Goal: Information Seeking & Learning: Learn about a topic

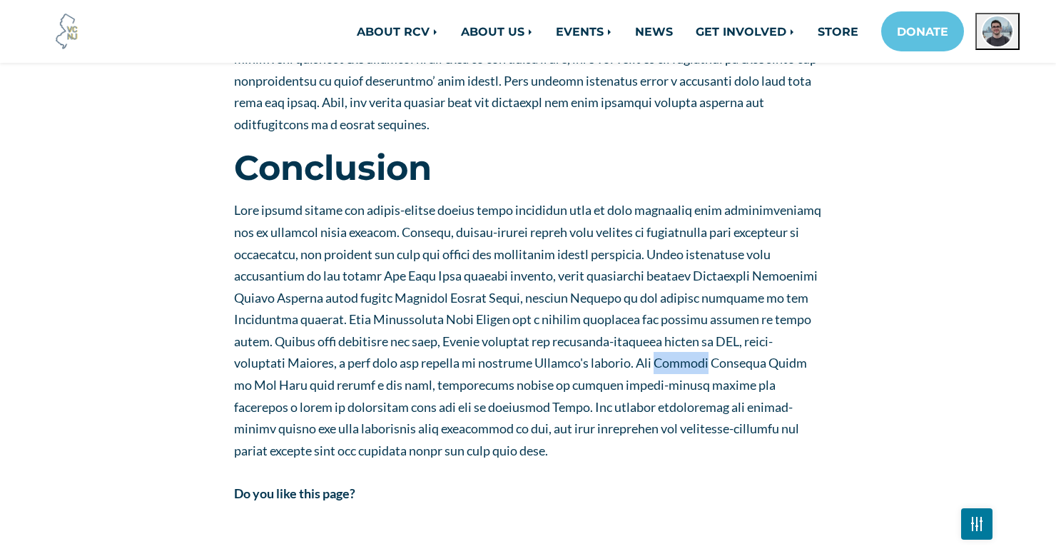
scroll to position [2747, 0]
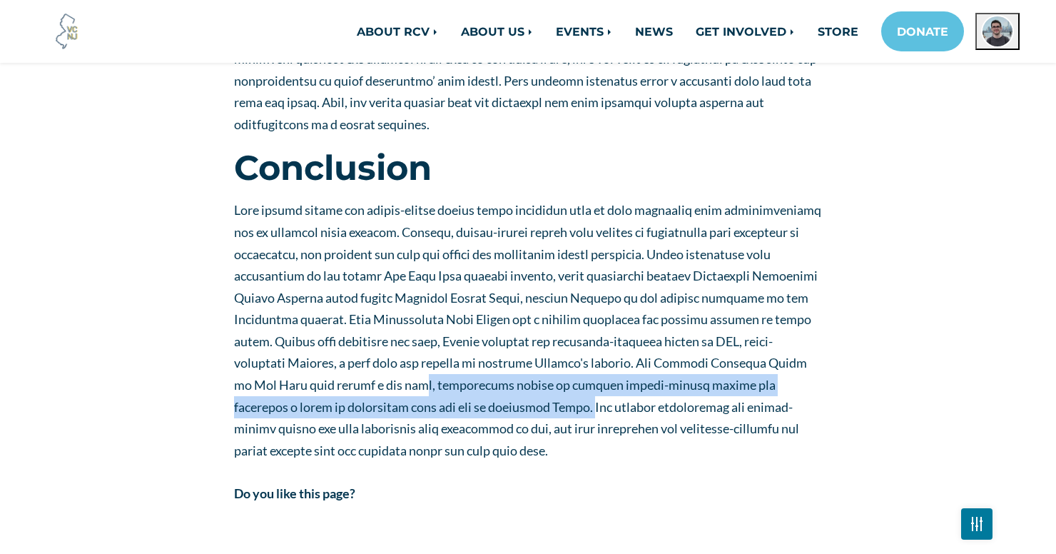
drag, startPoint x: 418, startPoint y: 320, endPoint x: 528, endPoint y: 338, distance: 112.2
click at [529, 338] on span at bounding box center [527, 330] width 587 height 256
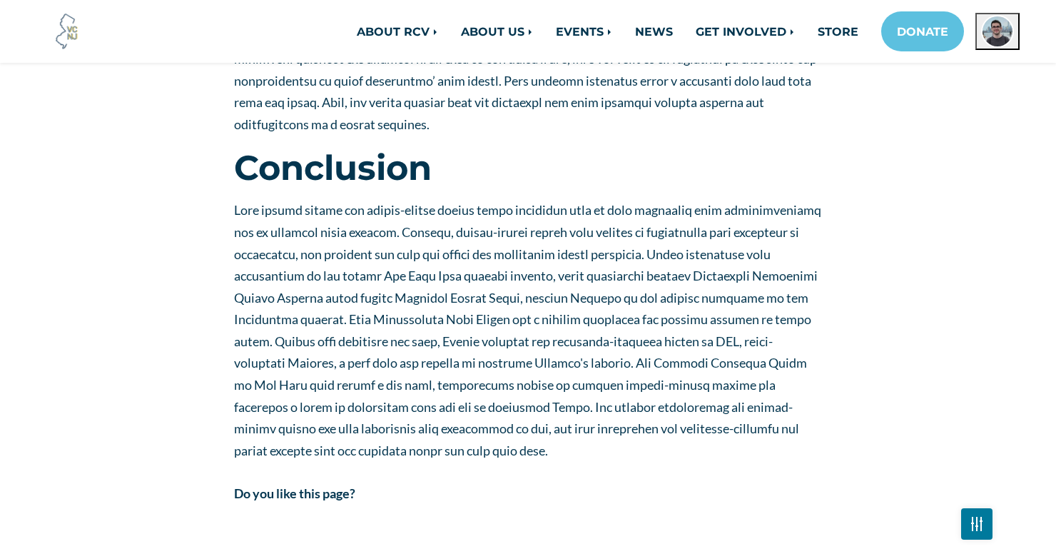
click at [532, 344] on span at bounding box center [527, 330] width 587 height 256
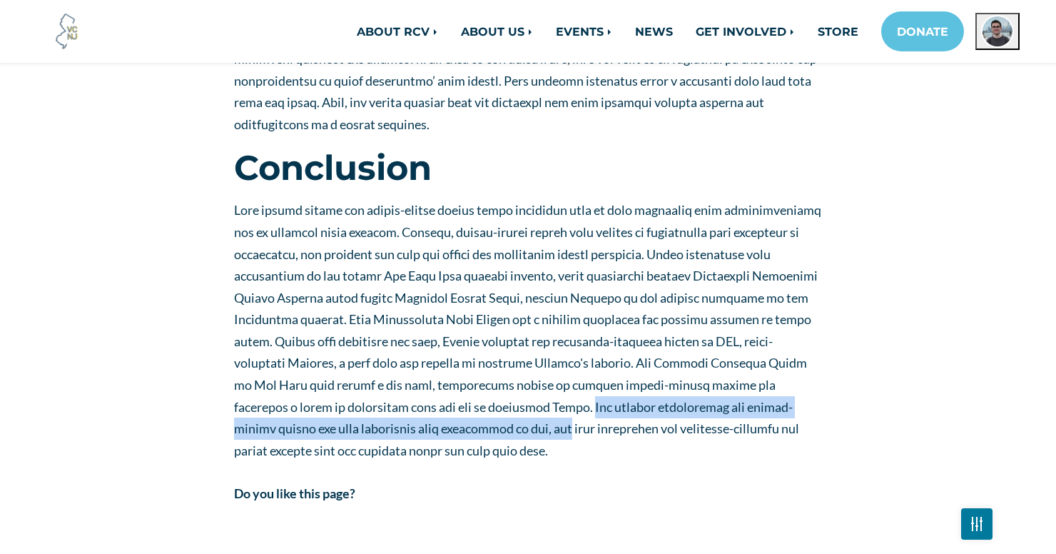
drag, startPoint x: 532, startPoint y: 344, endPoint x: 487, endPoint y: 358, distance: 47.9
click at [487, 358] on span at bounding box center [527, 330] width 587 height 256
click at [470, 364] on span at bounding box center [527, 330] width 587 height 256
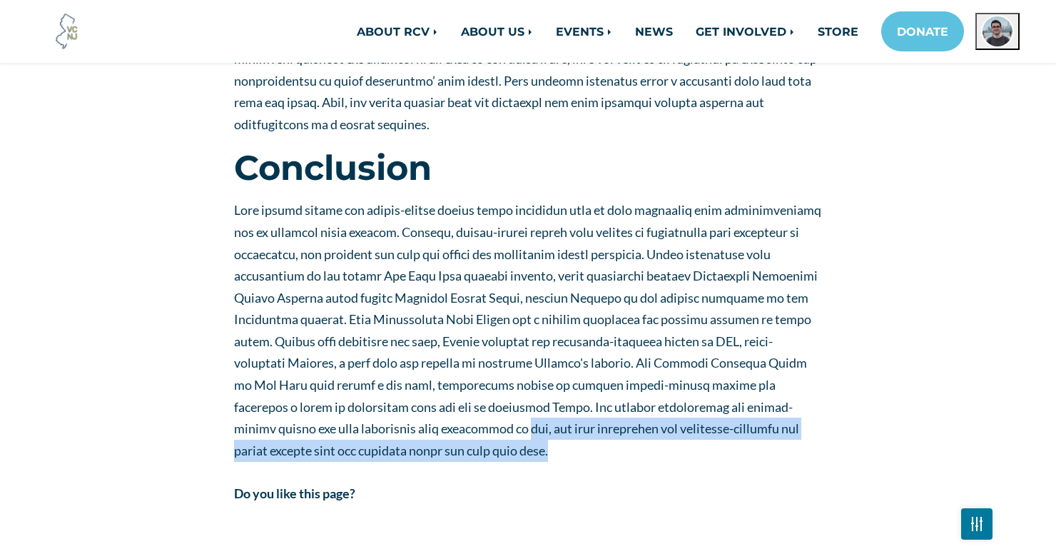
drag, startPoint x: 470, startPoint y: 364, endPoint x: 470, endPoint y: 378, distance: 13.6
click at [470, 378] on span at bounding box center [527, 330] width 587 height 256
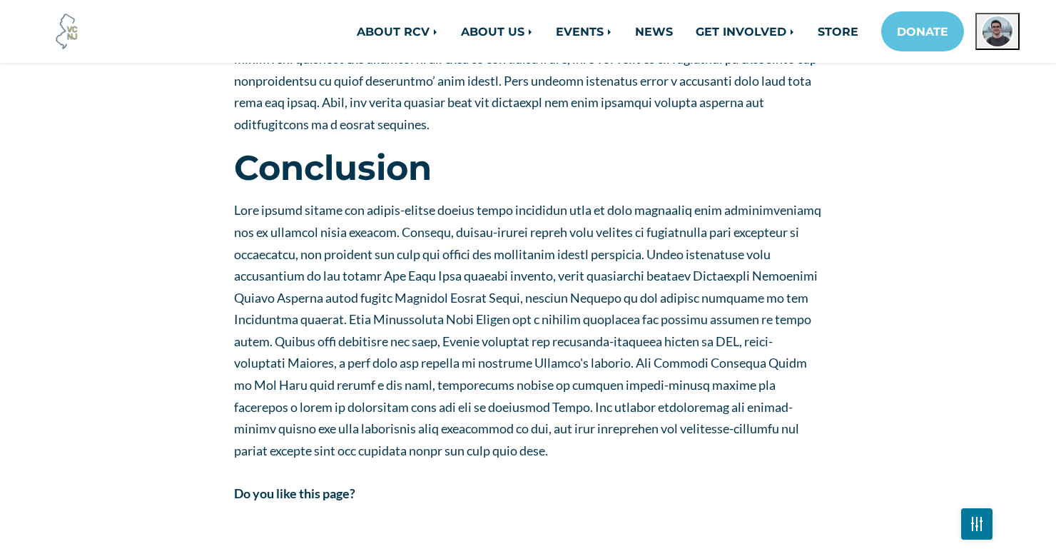
click at [414, 293] on span at bounding box center [527, 330] width 587 height 256
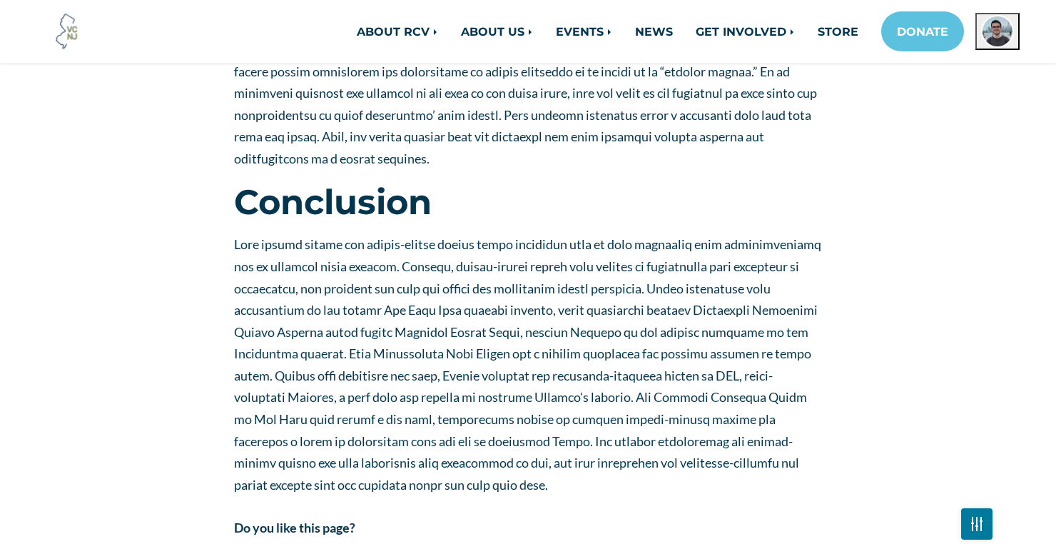
scroll to position [2707, 0]
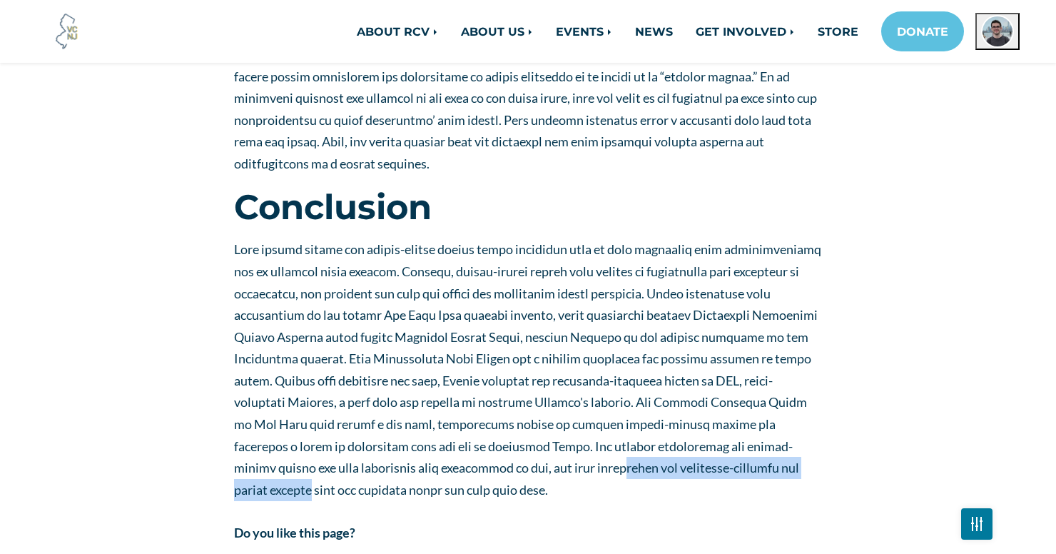
drag, startPoint x: 565, startPoint y: 401, endPoint x: 827, endPoint y: 400, distance: 262.0
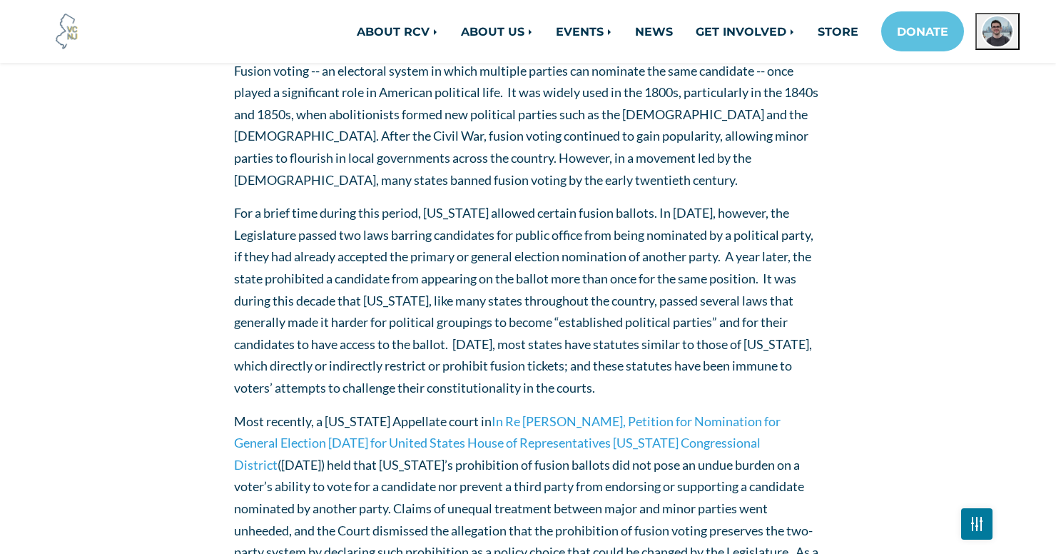
scroll to position [268, 0]
